Goal: Information Seeking & Learning: Learn about a topic

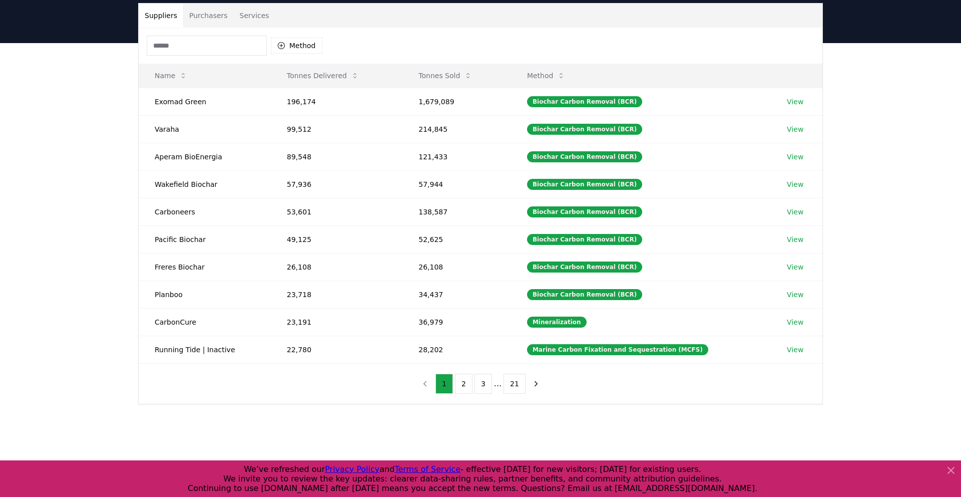
scroll to position [72, 0]
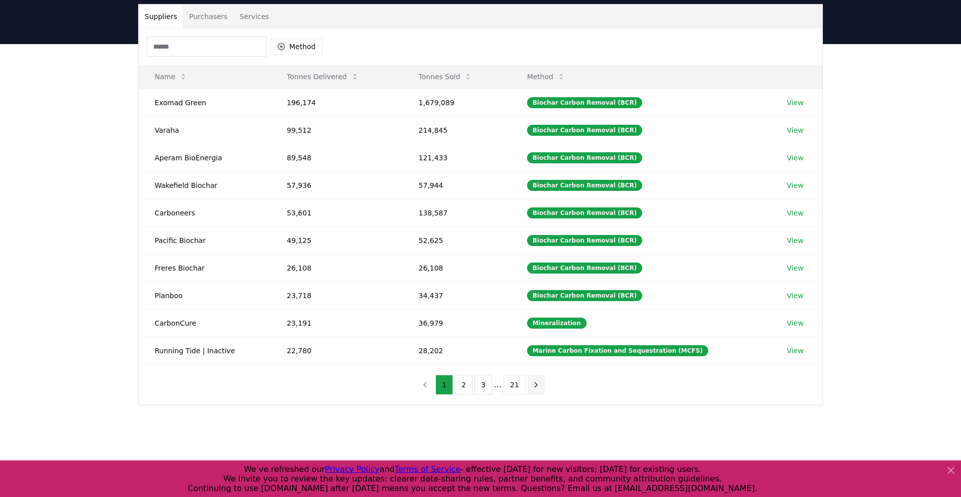
click at [535, 388] on icon "next page" at bounding box center [536, 384] width 9 height 9
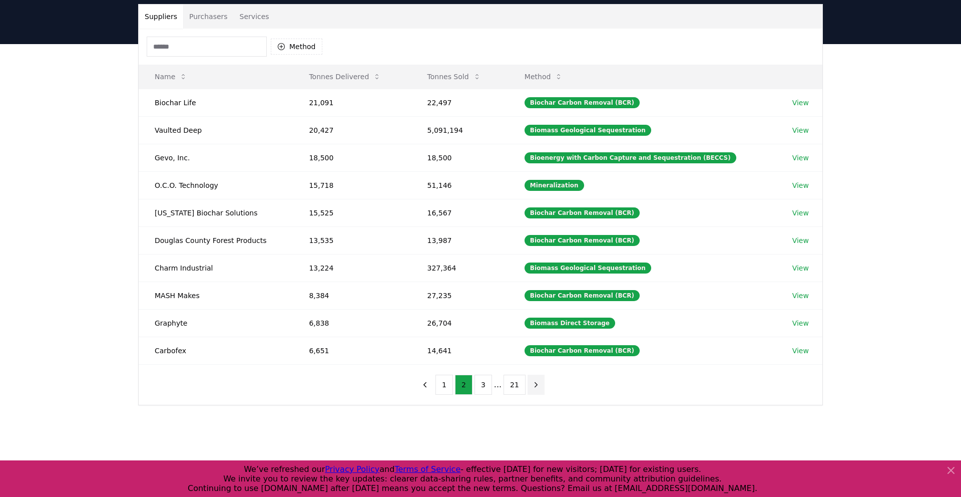
click at [535, 388] on icon "next page" at bounding box center [536, 384] width 9 height 9
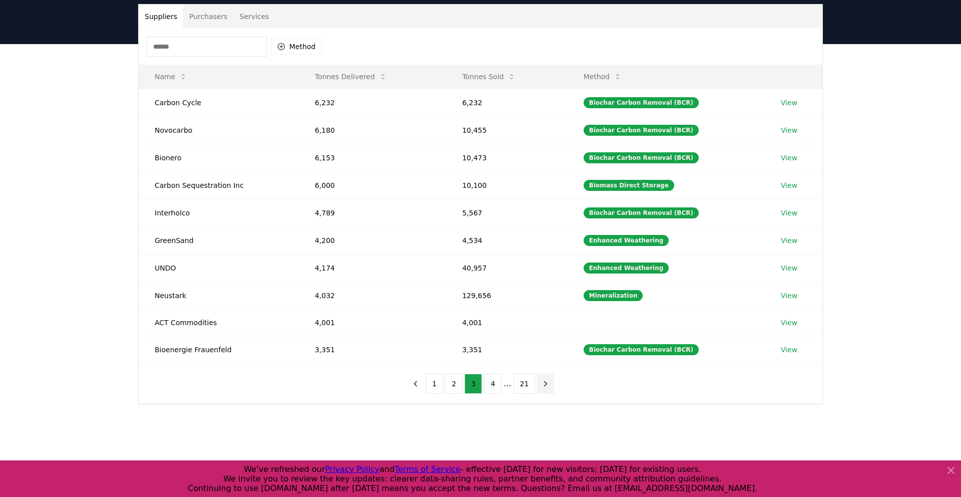
click at [537, 388] on button "next page" at bounding box center [545, 384] width 17 height 20
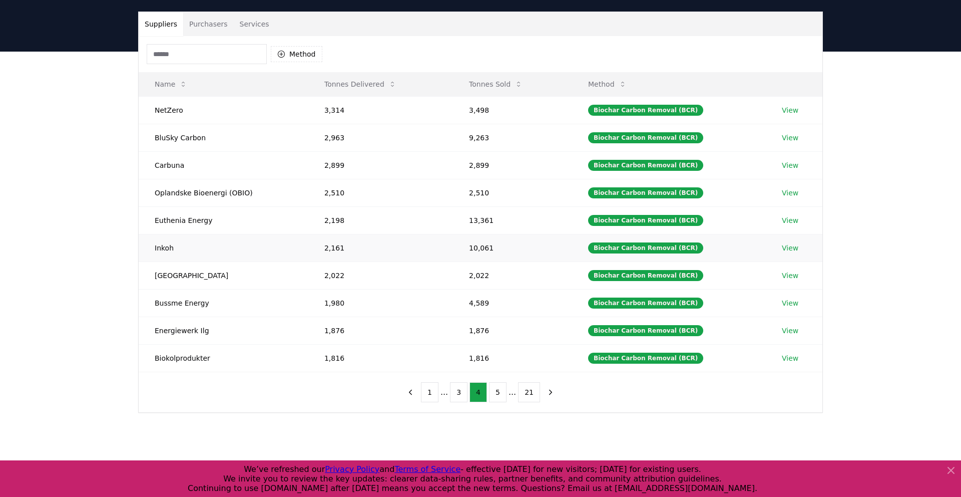
scroll to position [67, 0]
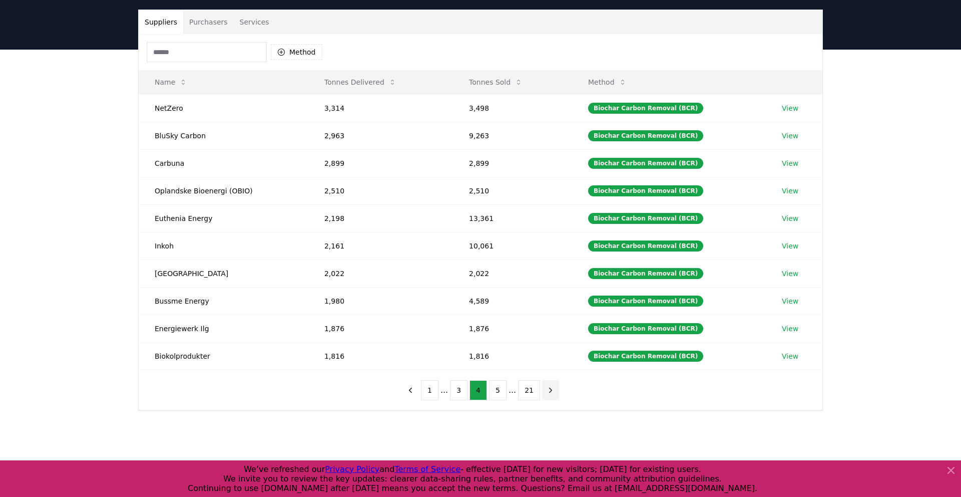
click at [549, 392] on icon "next page" at bounding box center [550, 390] width 9 height 9
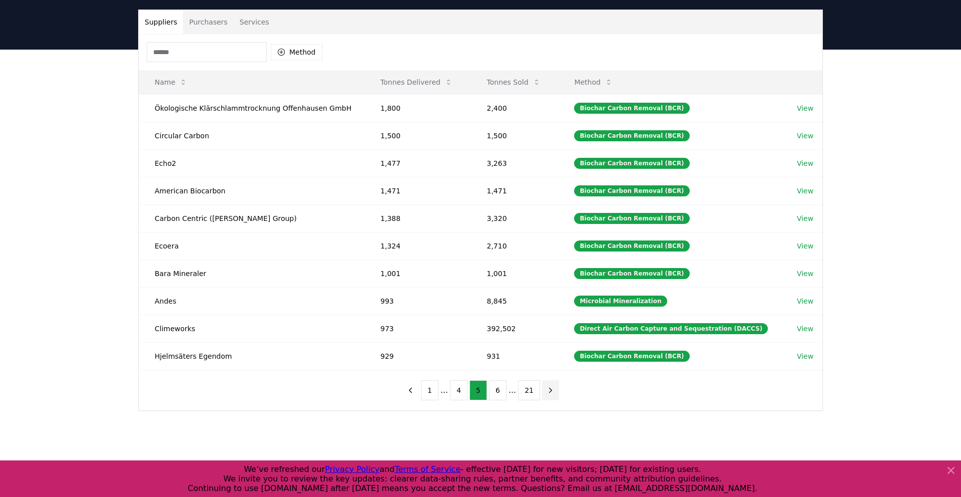
click at [552, 392] on icon "next page" at bounding box center [550, 390] width 9 height 9
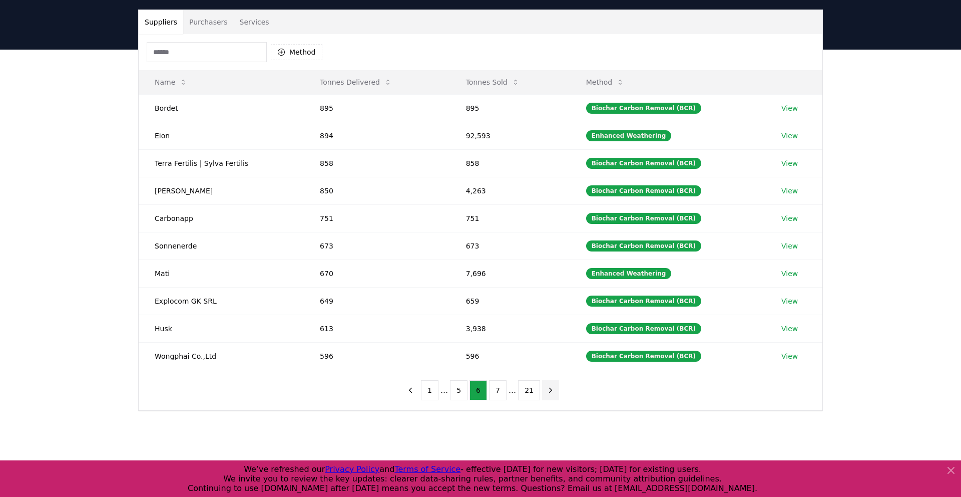
click at [552, 393] on icon "next page" at bounding box center [550, 390] width 9 height 9
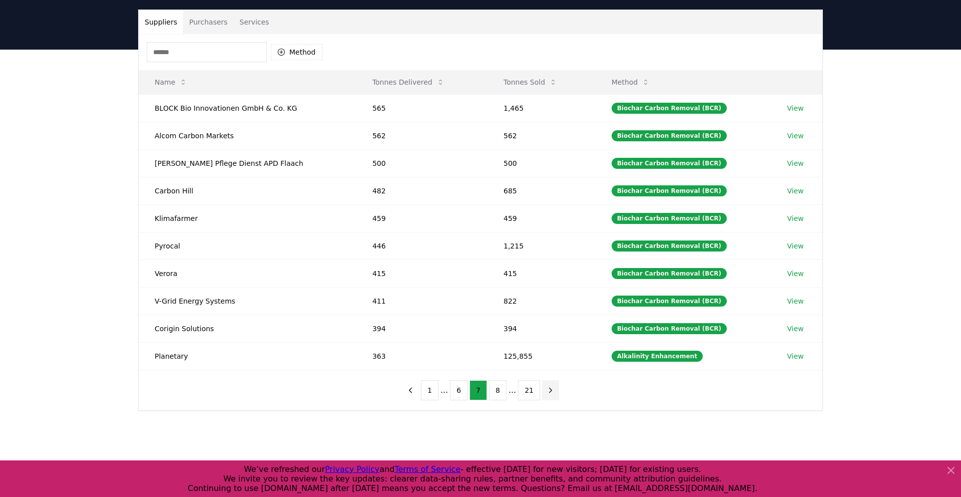
click at [552, 393] on icon "next page" at bounding box center [550, 390] width 9 height 9
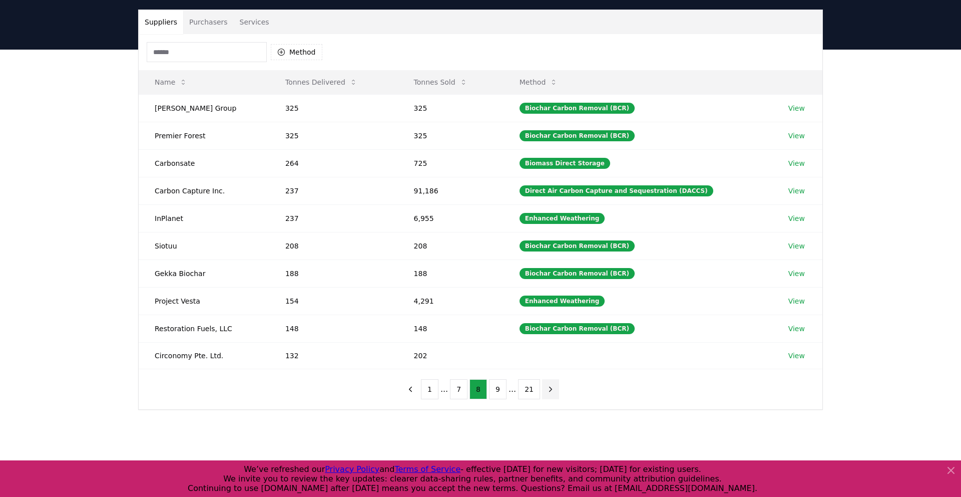
click at [552, 393] on icon "next page" at bounding box center [550, 389] width 9 height 9
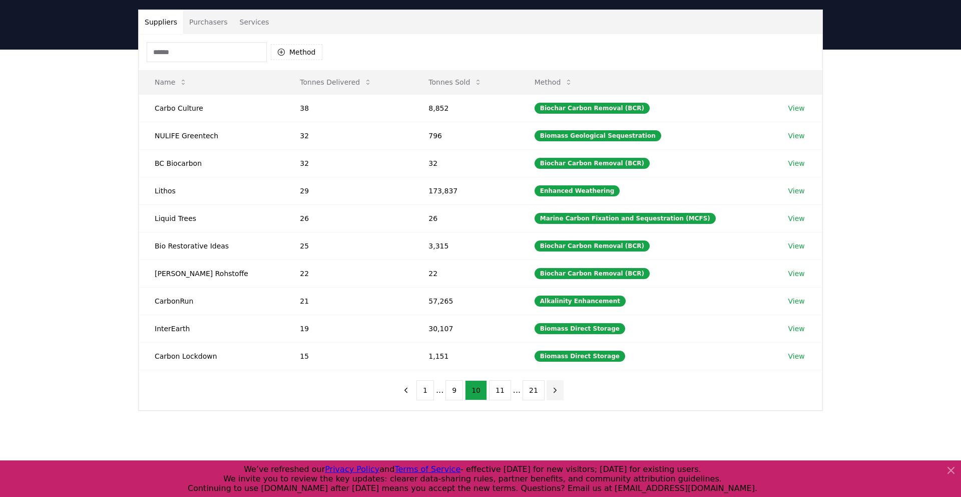
click at [552, 393] on icon "next page" at bounding box center [555, 390] width 9 height 9
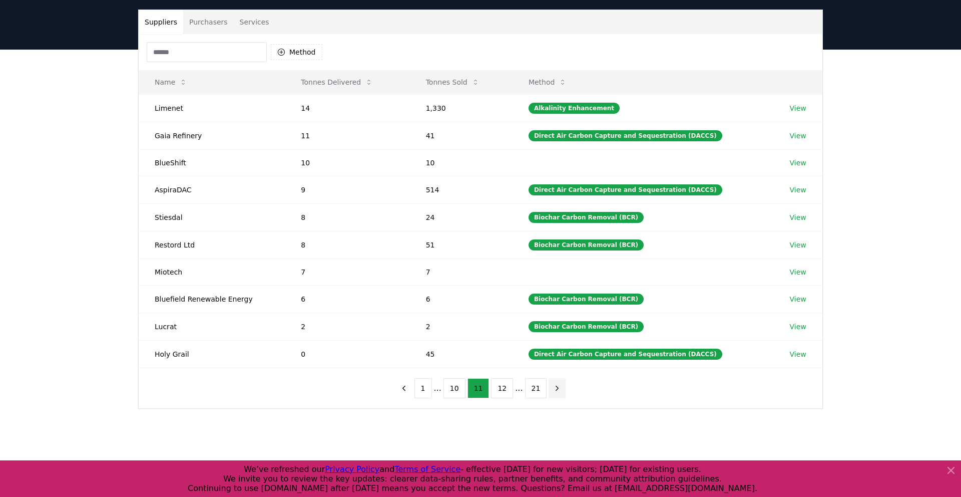
click at [552, 393] on button "next page" at bounding box center [557, 388] width 17 height 20
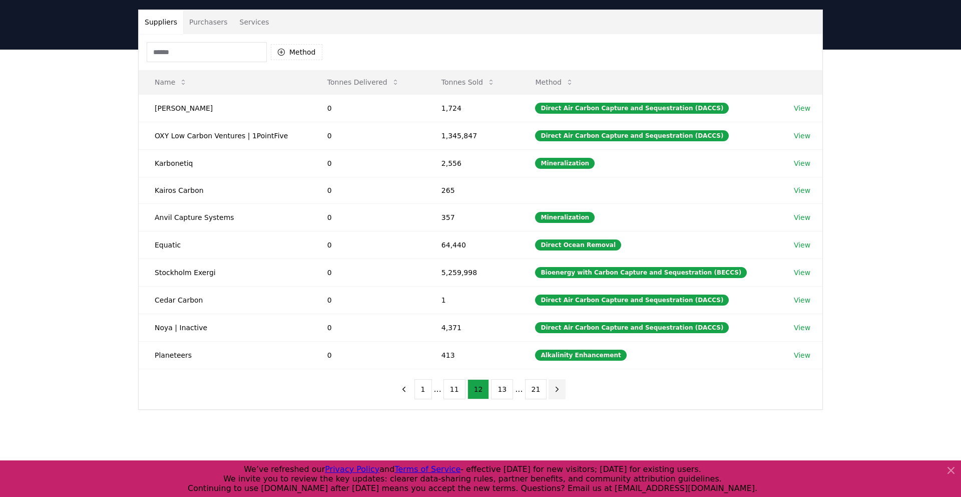
click at [553, 393] on icon "next page" at bounding box center [557, 389] width 9 height 9
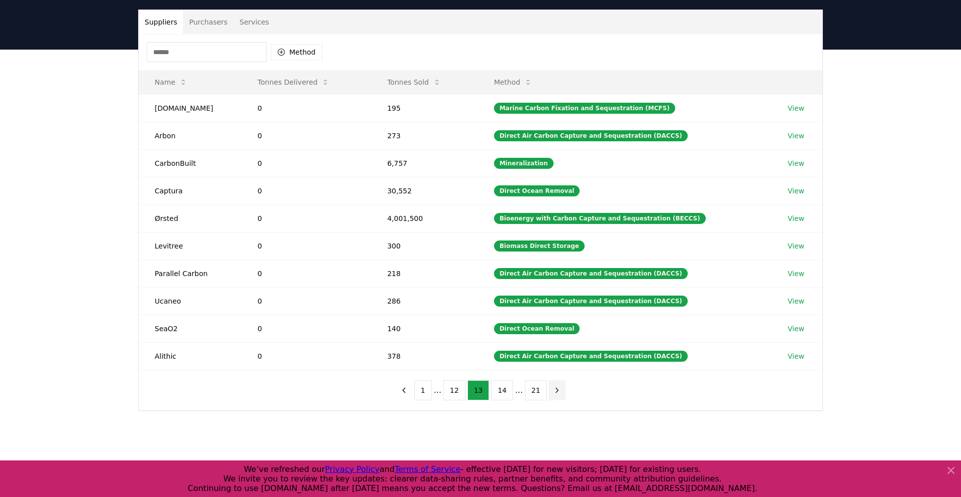
click at [553, 393] on icon "next page" at bounding box center [557, 390] width 9 height 9
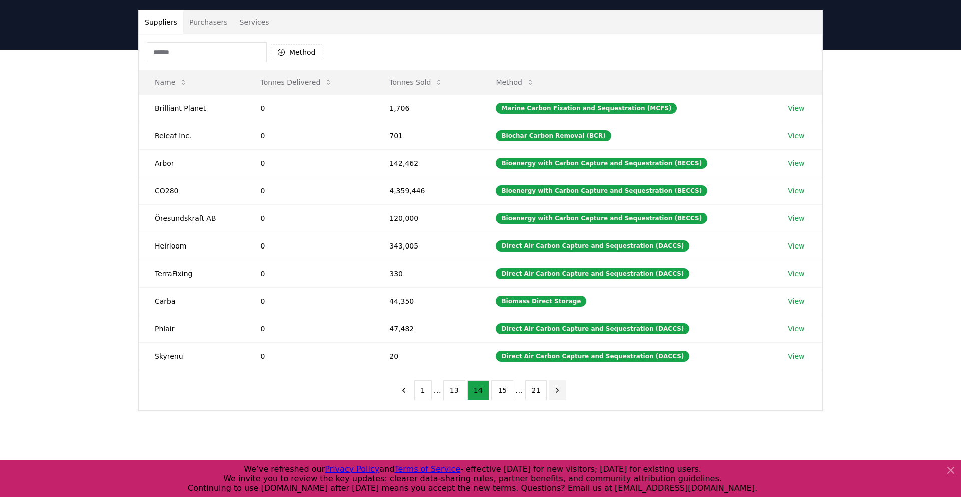
click at [553, 393] on icon "next page" at bounding box center [557, 390] width 9 height 9
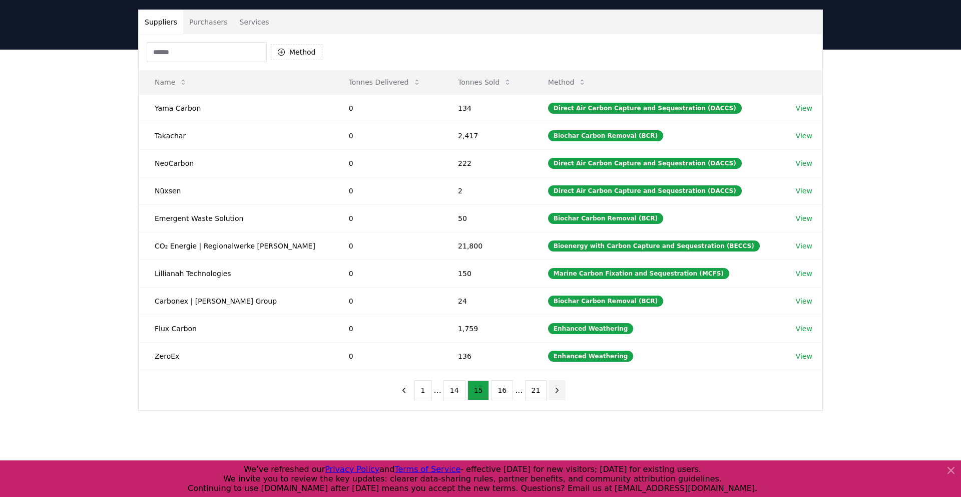
click at [553, 393] on icon "next page" at bounding box center [557, 390] width 9 height 9
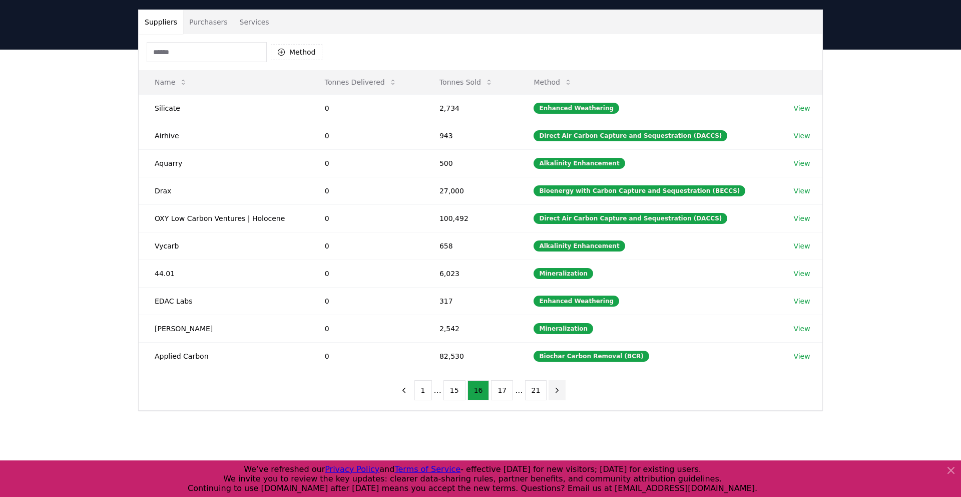
click at [553, 393] on icon "next page" at bounding box center [557, 390] width 9 height 9
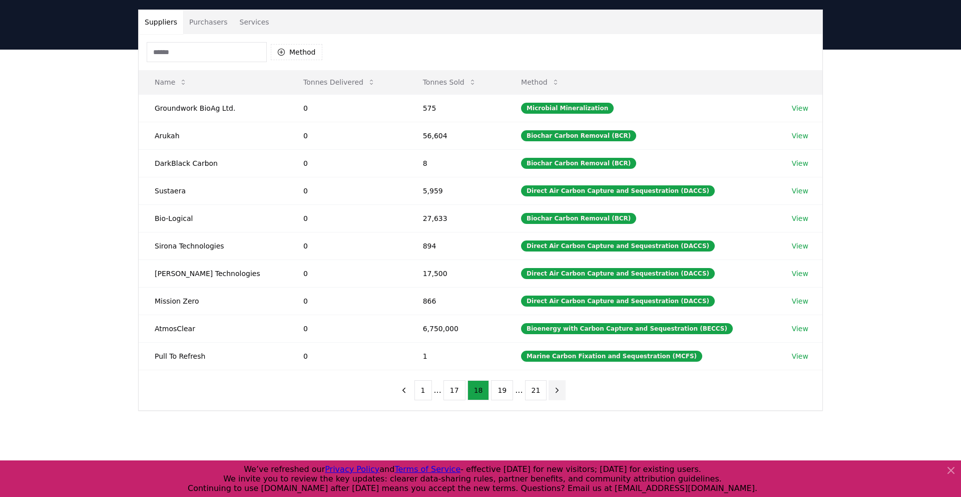
click at [553, 393] on icon "next page" at bounding box center [557, 390] width 9 height 9
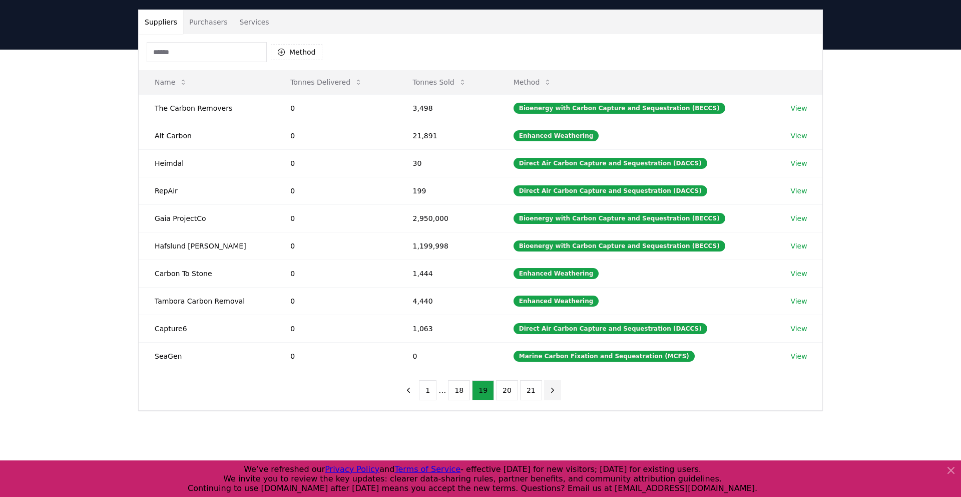
click at [552, 393] on icon "next page" at bounding box center [552, 390] width 9 height 9
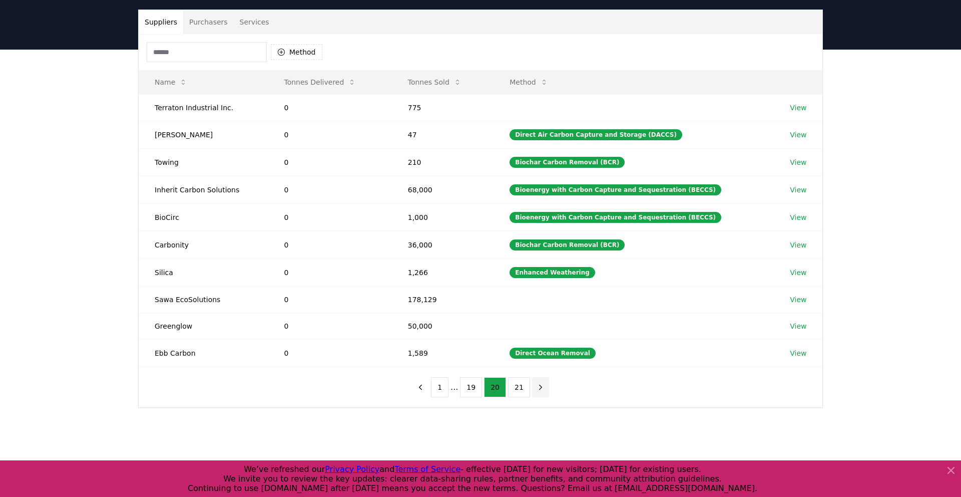
click at [552, 393] on div "1 ... 19 20 21" at bounding box center [480, 387] width 157 height 40
click at [542, 390] on icon "next page" at bounding box center [540, 387] width 9 height 9
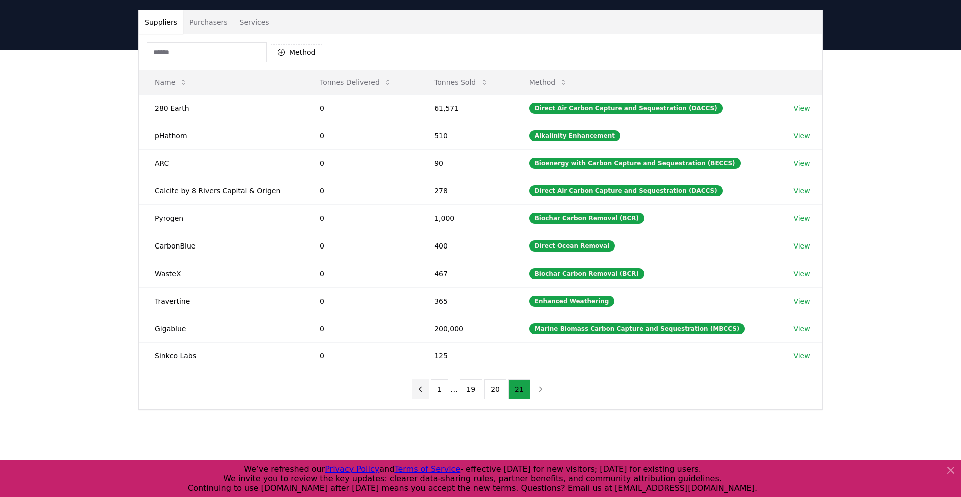
click at [422, 392] on icon "previous page" at bounding box center [420, 389] width 9 height 9
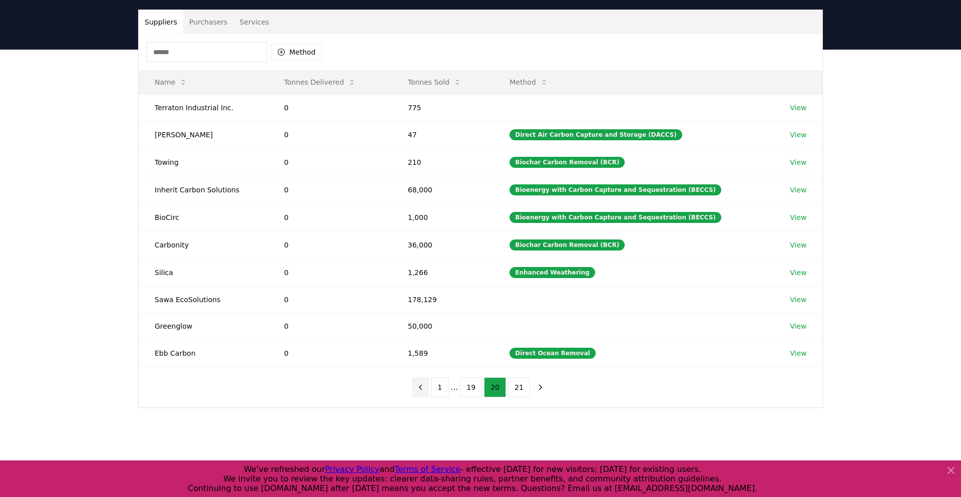
click at [422, 392] on button "previous page" at bounding box center [420, 387] width 17 height 20
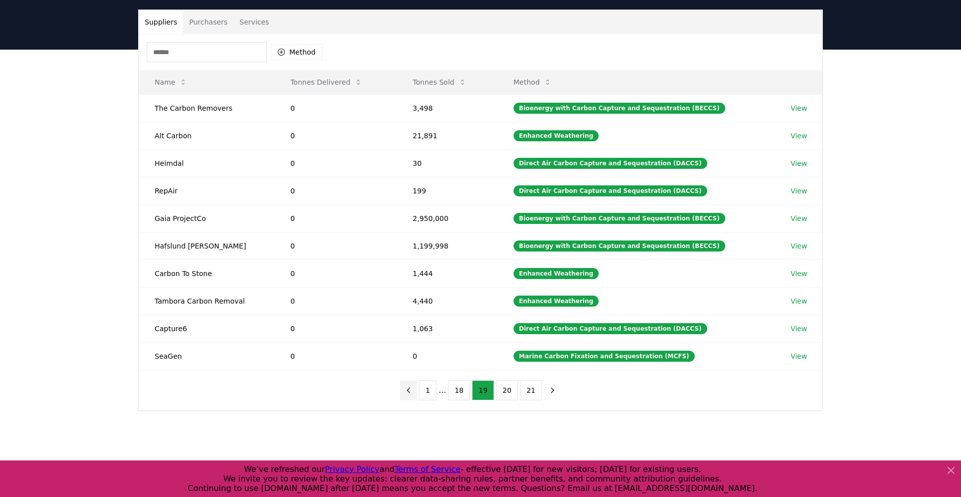
click at [410, 392] on icon "previous page" at bounding box center [409, 390] width 3 height 5
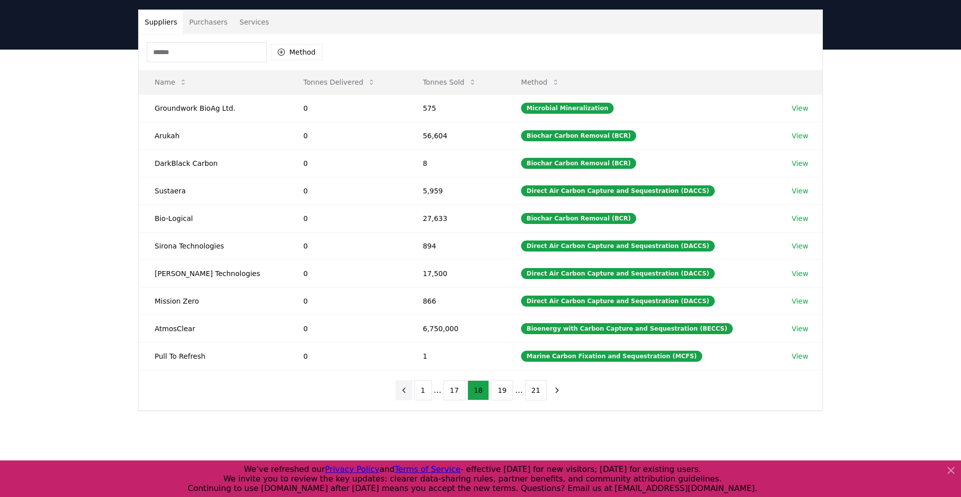
click at [413, 392] on button "previous page" at bounding box center [404, 390] width 17 height 20
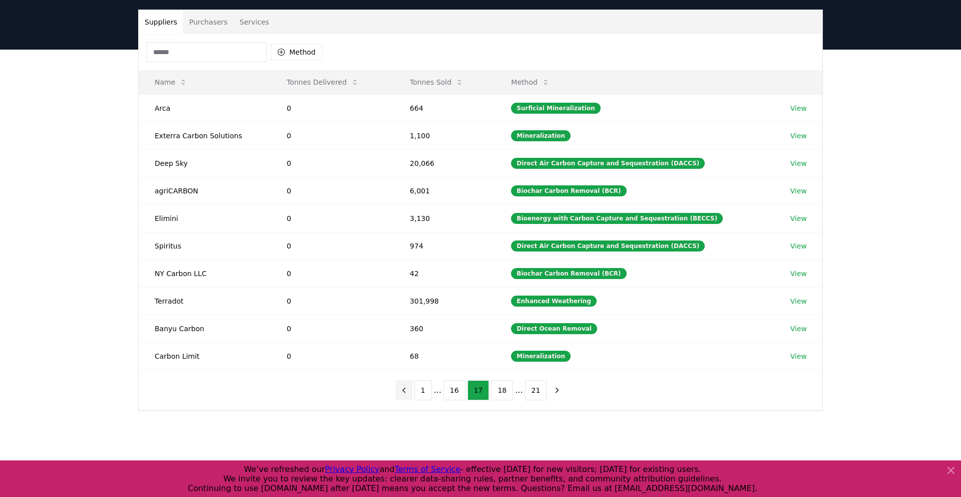
click at [413, 392] on button "previous page" at bounding box center [404, 390] width 17 height 20
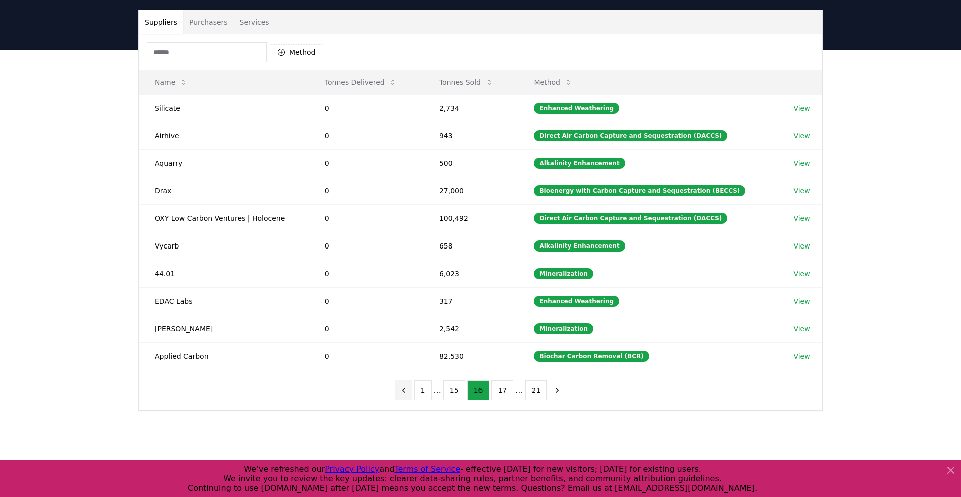
click at [413, 392] on button "previous page" at bounding box center [404, 390] width 17 height 20
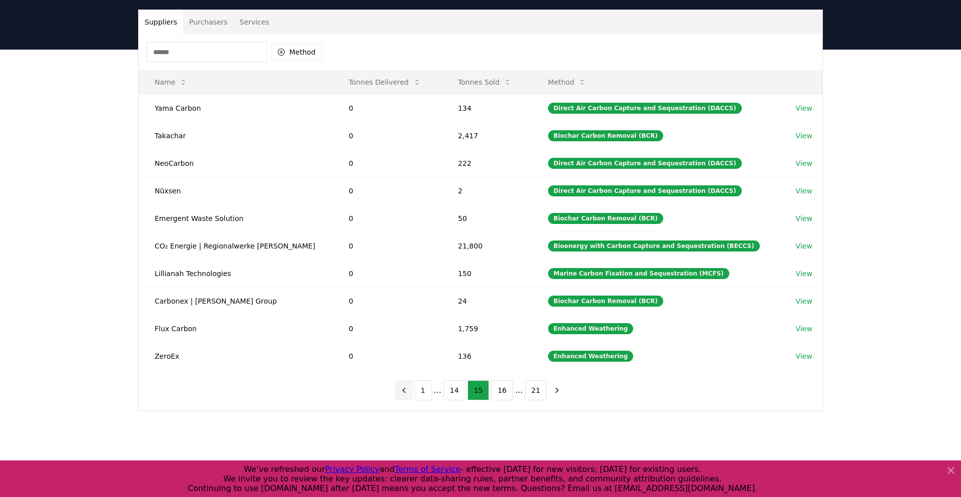
click at [413, 392] on button "previous page" at bounding box center [404, 390] width 17 height 20
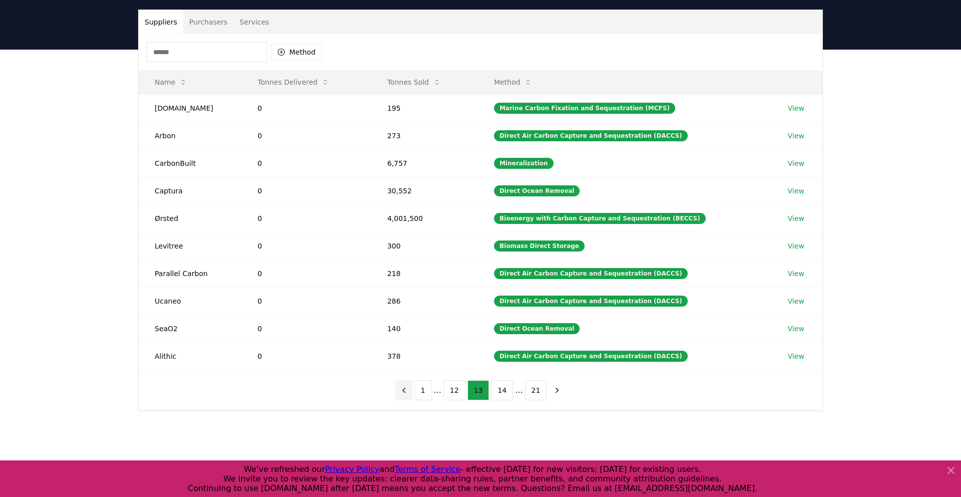
click at [413, 392] on button "previous page" at bounding box center [404, 390] width 17 height 20
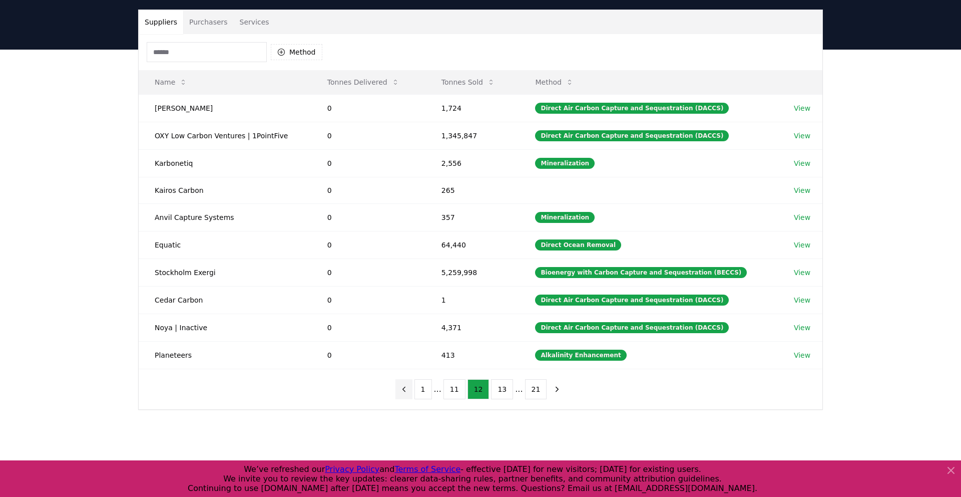
click at [409, 392] on icon "previous page" at bounding box center [404, 389] width 9 height 9
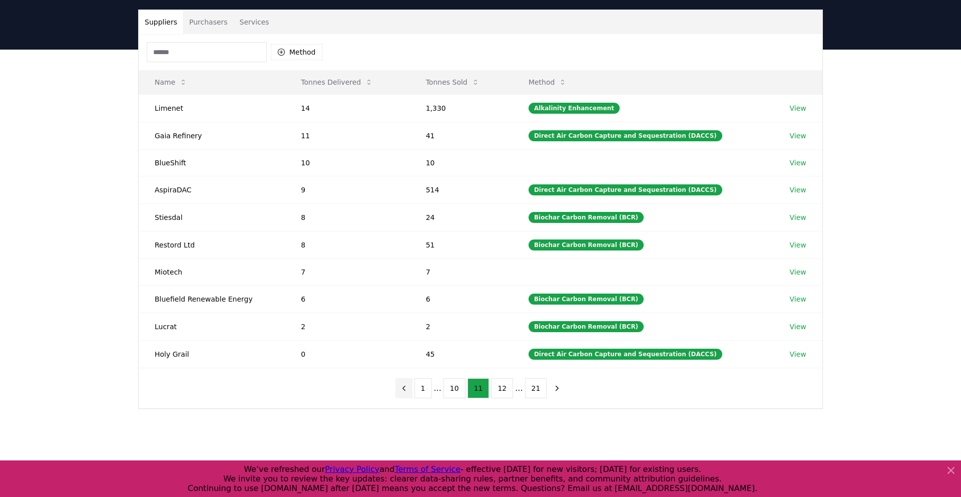
click at [409, 392] on icon "previous page" at bounding box center [404, 388] width 9 height 9
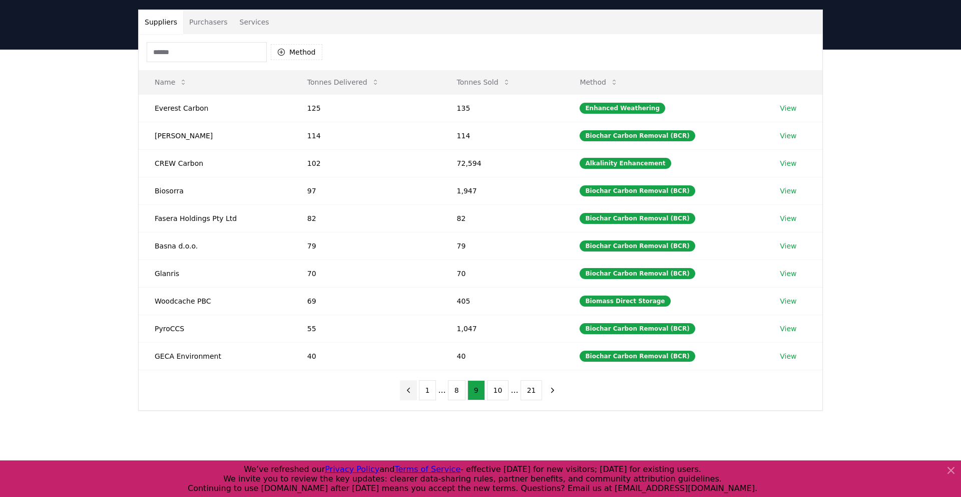
click at [413, 392] on icon "previous page" at bounding box center [408, 390] width 9 height 9
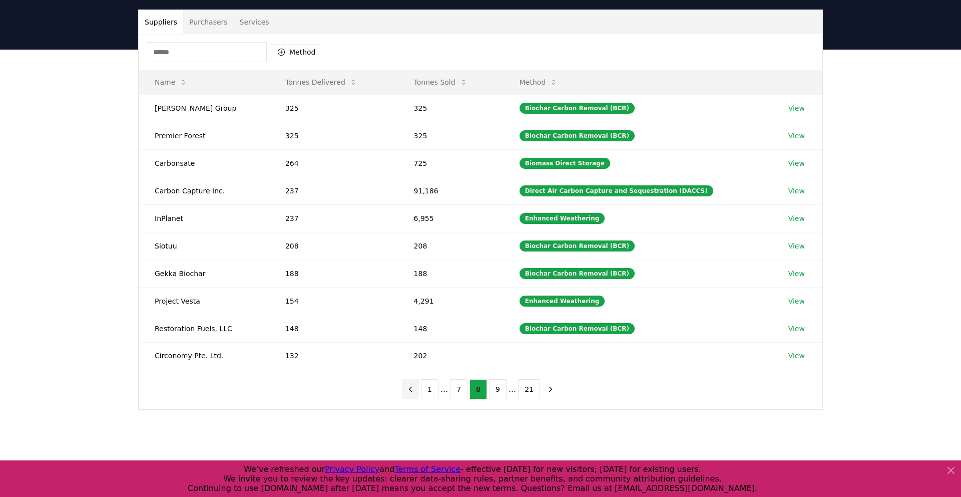
click at [413, 392] on icon "previous page" at bounding box center [410, 389] width 9 height 9
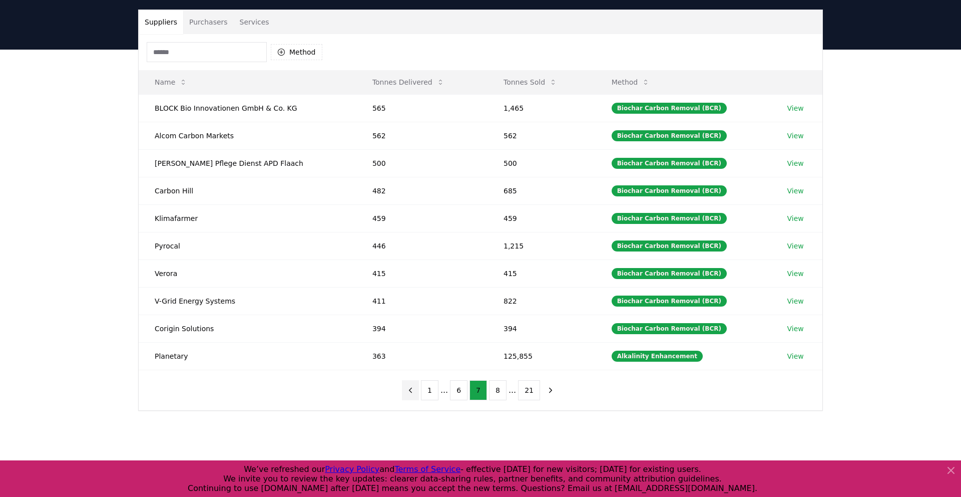
click at [413, 392] on icon "previous page" at bounding box center [410, 390] width 9 height 9
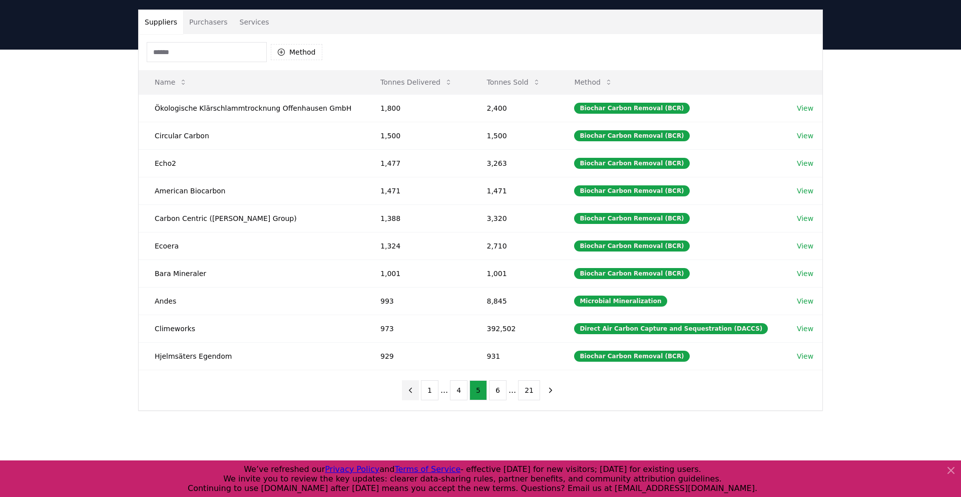
click at [413, 392] on icon "previous page" at bounding box center [410, 390] width 9 height 9
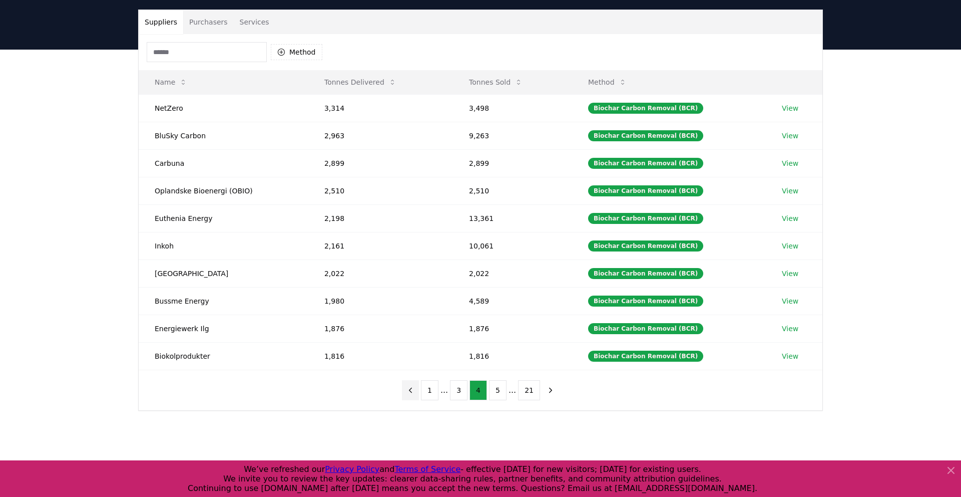
click at [413, 392] on icon "previous page" at bounding box center [410, 390] width 9 height 9
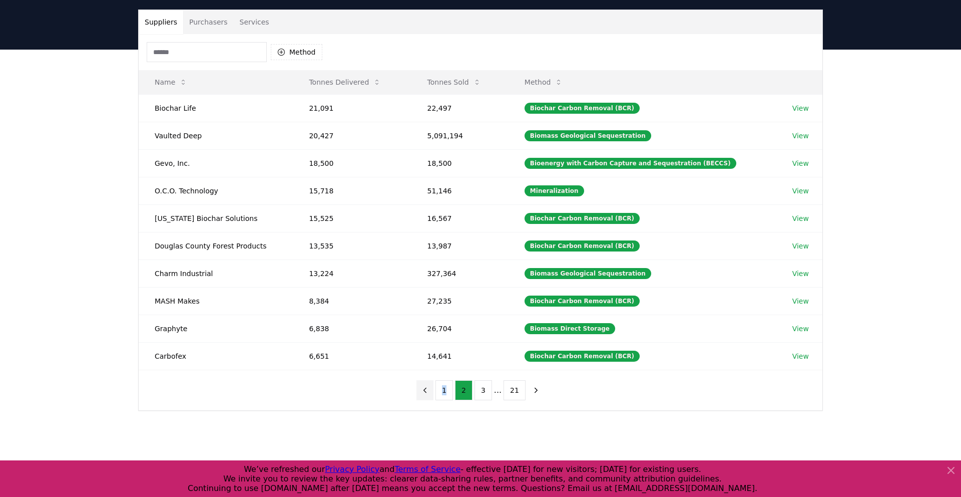
click at [413, 392] on div "1 2 3 ... 21" at bounding box center [481, 390] width 148 height 40
click at [446, 392] on button "1" at bounding box center [445, 390] width 18 height 20
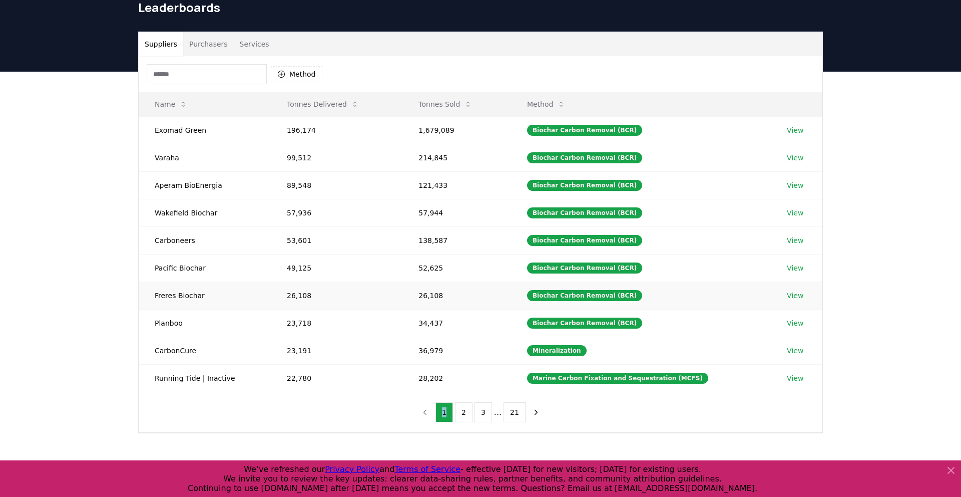
scroll to position [40, 0]
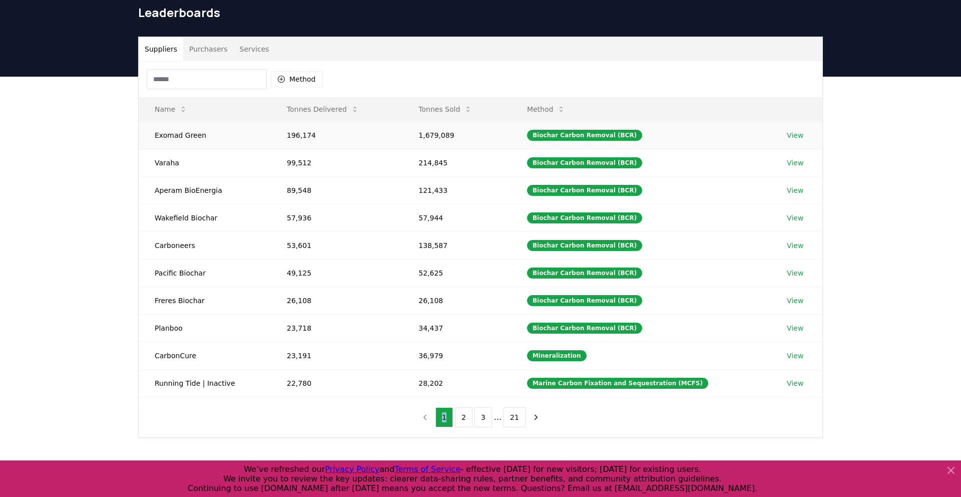
click at [789, 136] on link "View" at bounding box center [795, 135] width 17 height 10
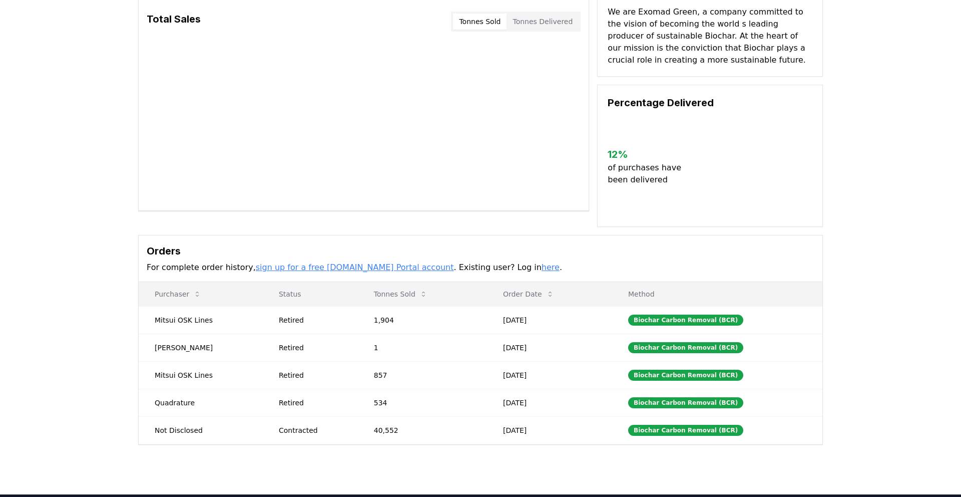
scroll to position [71, 0]
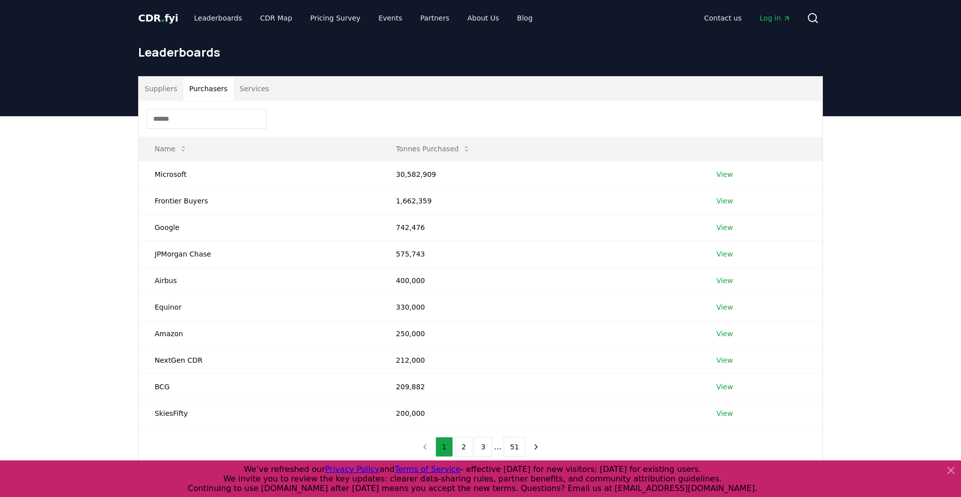
click at [210, 83] on button "Purchasers" at bounding box center [208, 89] width 51 height 24
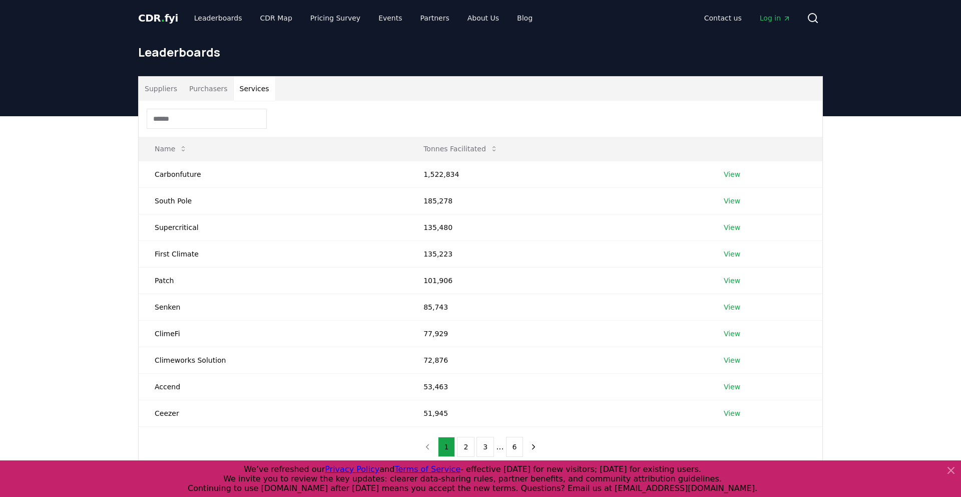
click at [254, 89] on button "Services" at bounding box center [255, 89] width 42 height 24
click at [168, 93] on button "Suppliers" at bounding box center [161, 89] width 45 height 24
drag, startPoint x: 248, startPoint y: 92, endPoint x: 220, endPoint y: 92, distance: 28.0
click at [248, 92] on button "Services" at bounding box center [255, 89] width 42 height 24
click at [188, 88] on button "Purchasers" at bounding box center [208, 89] width 51 height 24
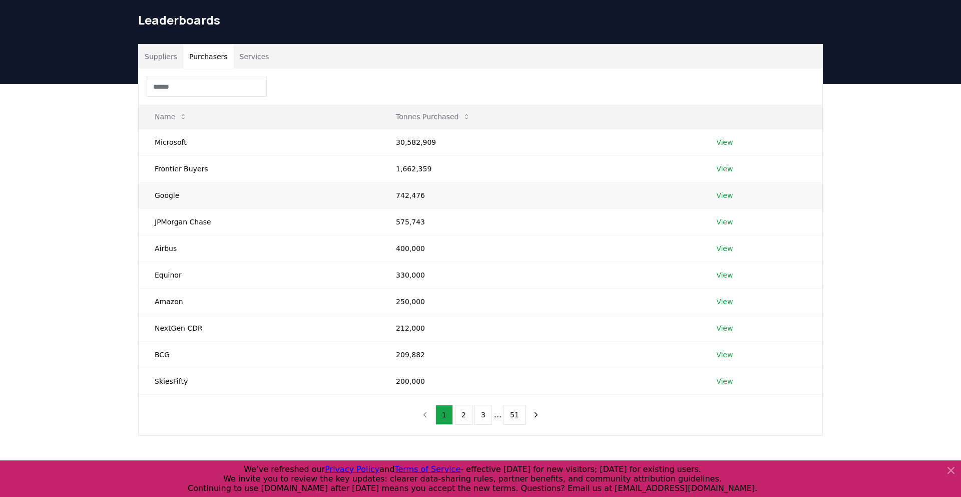
scroll to position [33, 0]
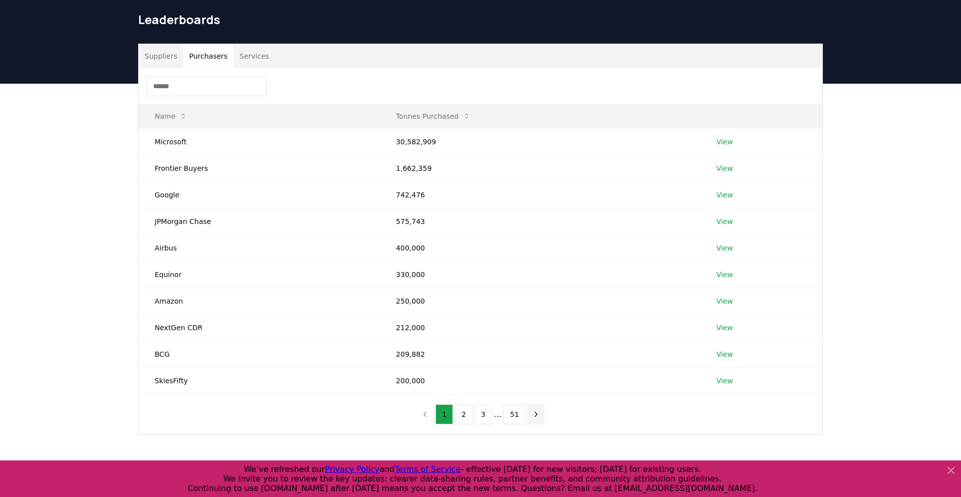
click at [535, 416] on icon "next page" at bounding box center [536, 414] width 3 height 5
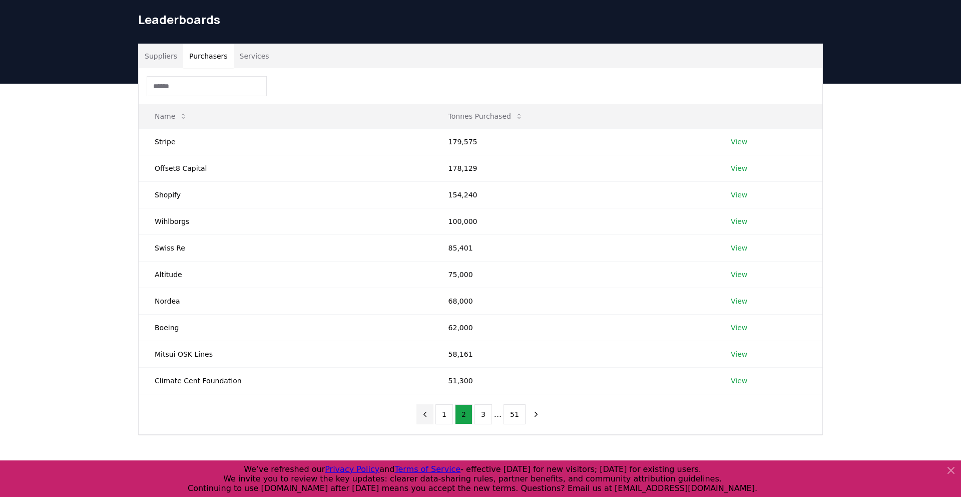
click at [428, 418] on icon "previous page" at bounding box center [425, 414] width 9 height 9
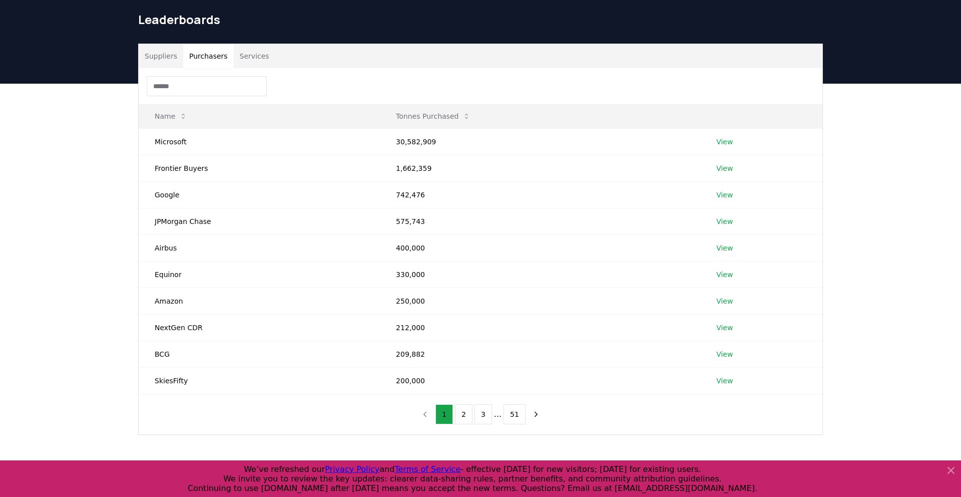
click at [161, 57] on button "Suppliers" at bounding box center [161, 56] width 45 height 24
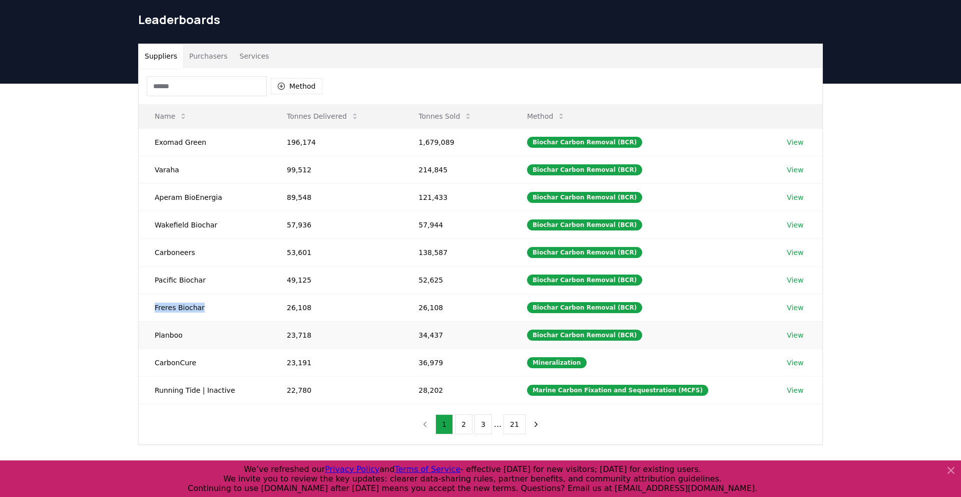
drag, startPoint x: 173, startPoint y: 310, endPoint x: 201, endPoint y: 321, distance: 30.3
click at [205, 310] on td "Freres Biochar" at bounding box center [205, 307] width 132 height 28
drag, startPoint x: 156, startPoint y: 336, endPoint x: 184, endPoint y: 343, distance: 28.9
click at [187, 338] on td "Planboo" at bounding box center [205, 335] width 132 height 28
drag, startPoint x: 158, startPoint y: 366, endPoint x: 206, endPoint y: 370, distance: 47.7
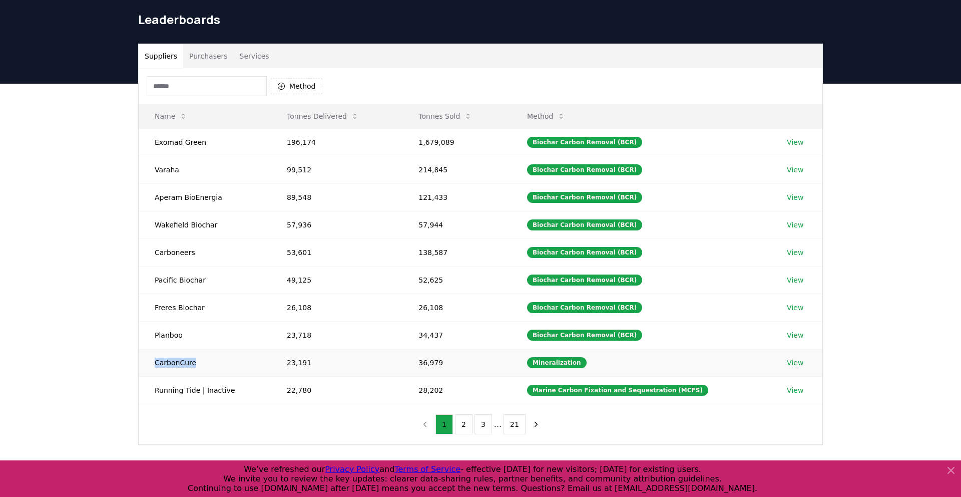
click at [205, 370] on td "CarbonCure" at bounding box center [205, 362] width 132 height 28
click at [210, 310] on td "Freres Biochar" at bounding box center [205, 307] width 132 height 28
click at [532, 421] on icon "next page" at bounding box center [536, 424] width 9 height 9
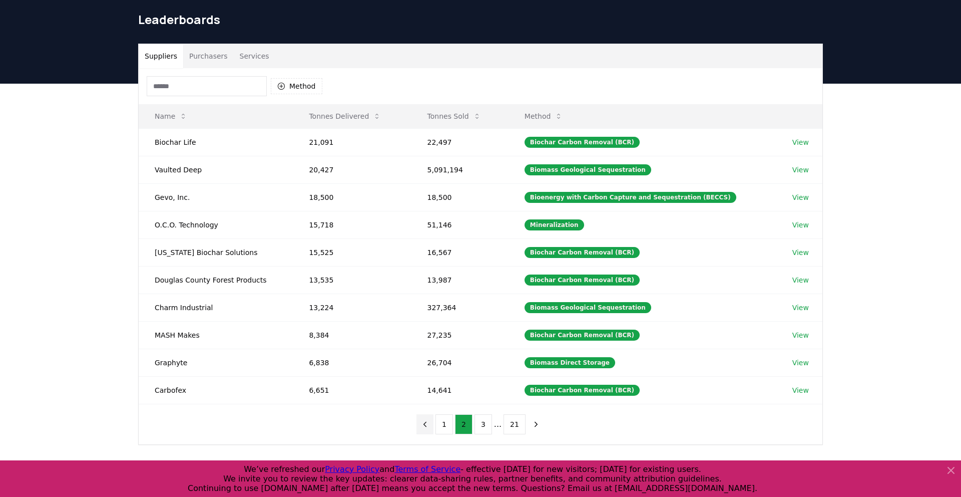
click at [425, 427] on icon "previous page" at bounding box center [425, 424] width 9 height 9
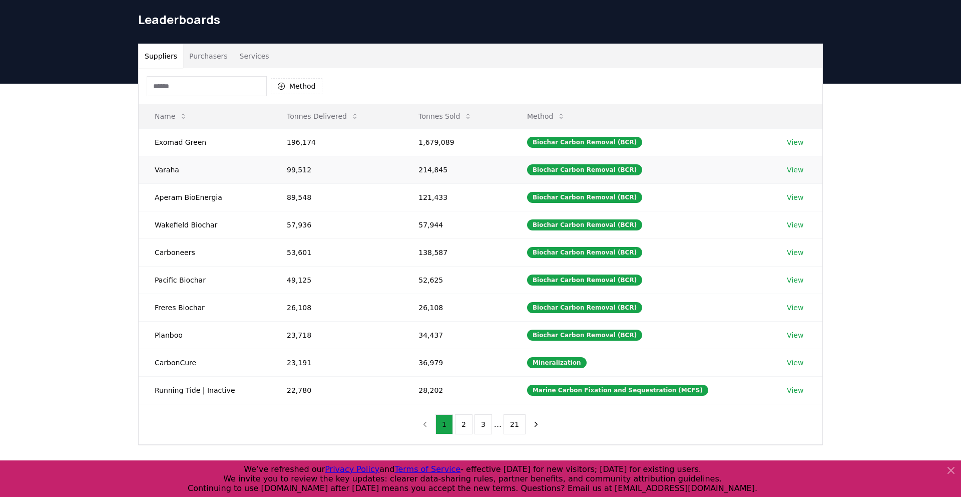
click at [161, 169] on td "Varaha" at bounding box center [205, 170] width 132 height 28
click at [185, 186] on td "Aperam BioEnergia" at bounding box center [205, 197] width 132 height 28
drag, startPoint x: 195, startPoint y: 194, endPoint x: 227, endPoint y: 213, distance: 37.3
click at [227, 213] on tbody "Exomad Green 196,174 1,679,089 Biochar Carbon Removal (BCR) View Varaha 99,512 …" at bounding box center [481, 265] width 684 height 275
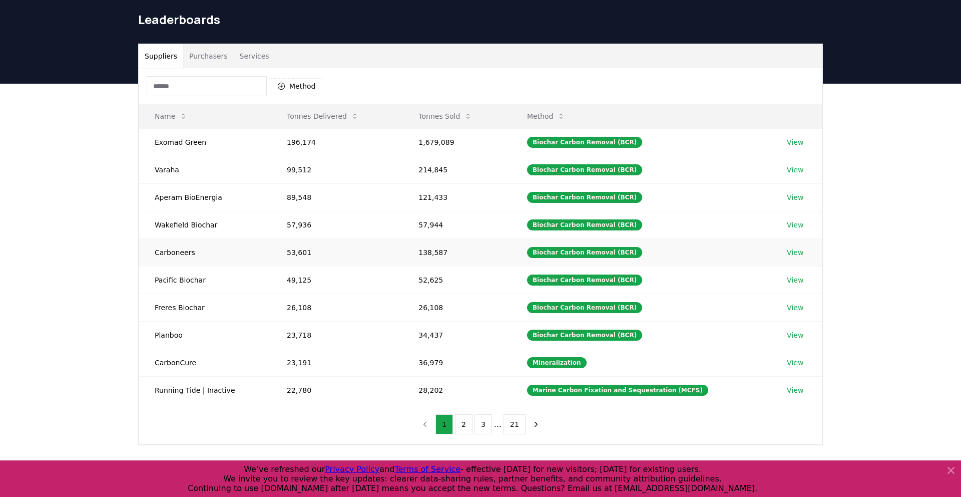
click at [215, 253] on td "Carboneers" at bounding box center [205, 252] width 132 height 28
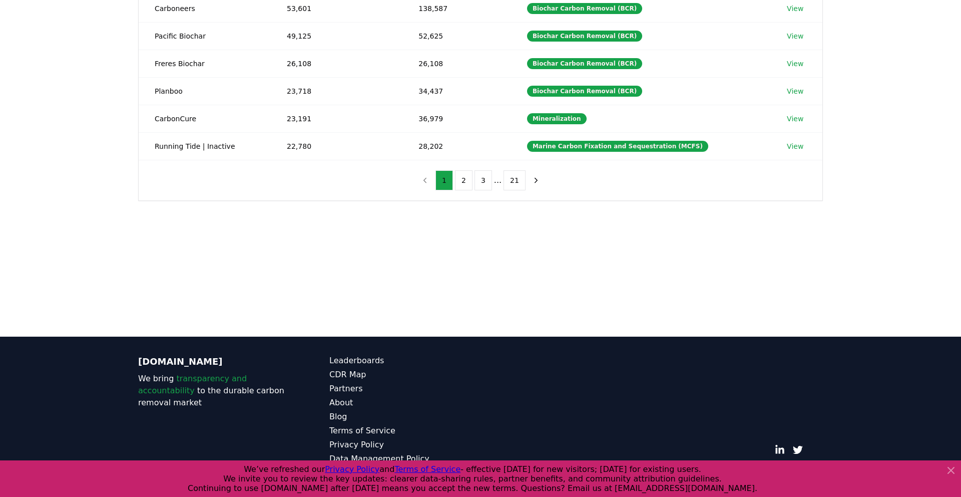
scroll to position [0, 0]
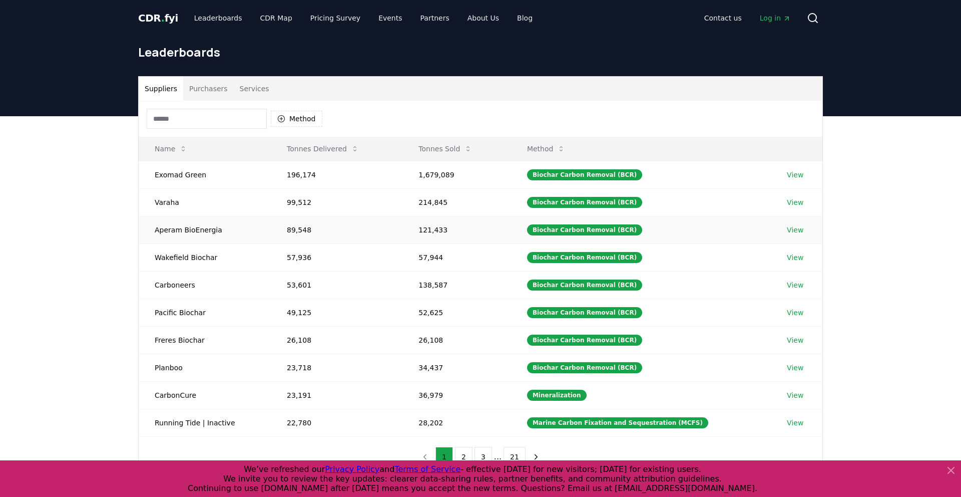
click at [171, 232] on td "Aperam BioEnergia" at bounding box center [205, 230] width 132 height 28
click at [194, 231] on td "Aperam BioEnergia" at bounding box center [205, 230] width 132 height 28
click at [148, 230] on td "Aperam BioEnergia" at bounding box center [205, 230] width 132 height 28
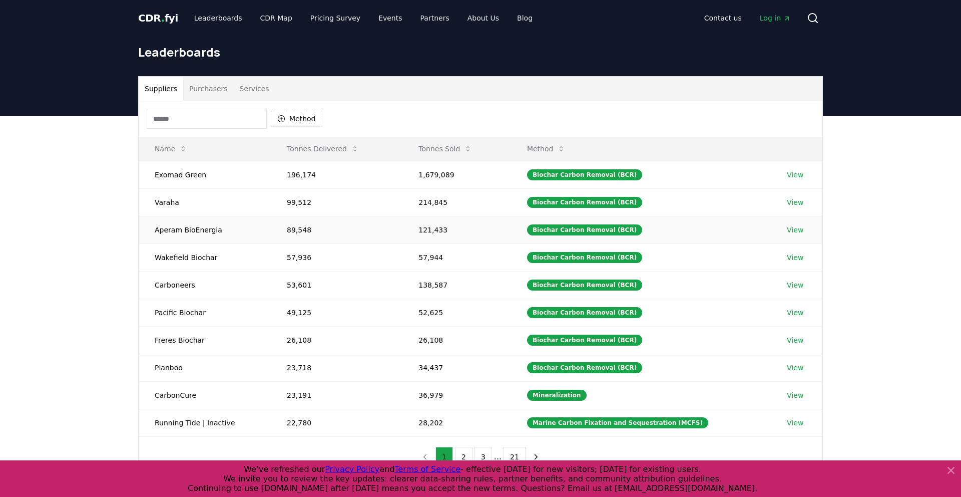
click at [159, 229] on td "Aperam BioEnergia" at bounding box center [205, 230] width 132 height 28
click at [157, 242] on td "Aperam BioEnergia" at bounding box center [205, 230] width 132 height 28
click at [798, 173] on link "View" at bounding box center [795, 175] width 17 height 10
